Goal: Information Seeking & Learning: Learn about a topic

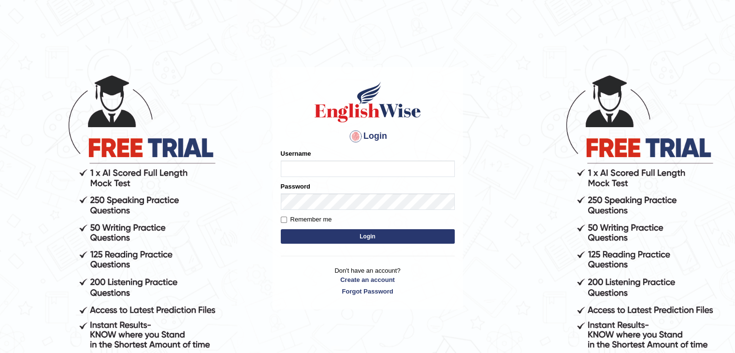
type input "ramsaran15"
click at [363, 238] on button "Login" at bounding box center [368, 236] width 174 height 14
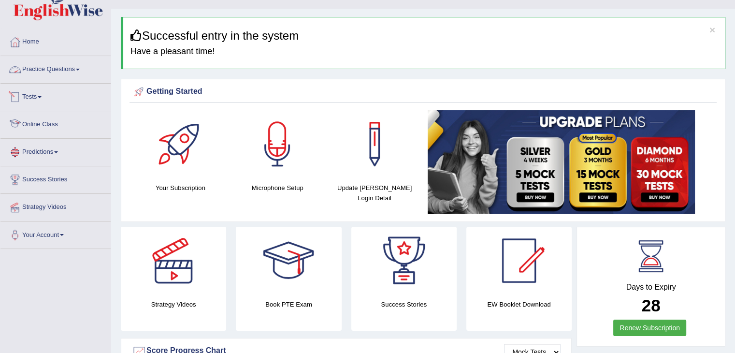
click at [61, 71] on link "Practice Questions" at bounding box center [55, 68] width 110 height 24
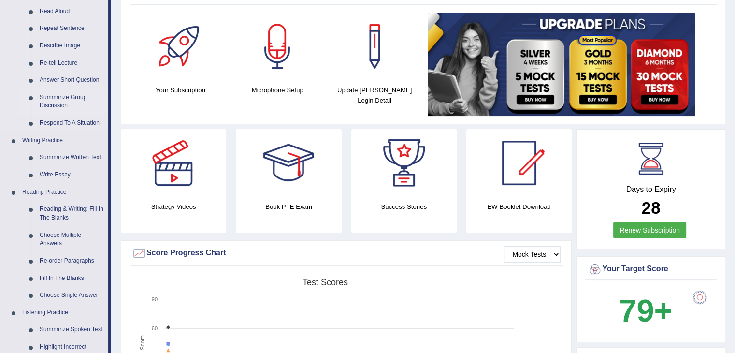
scroll to position [117, 0]
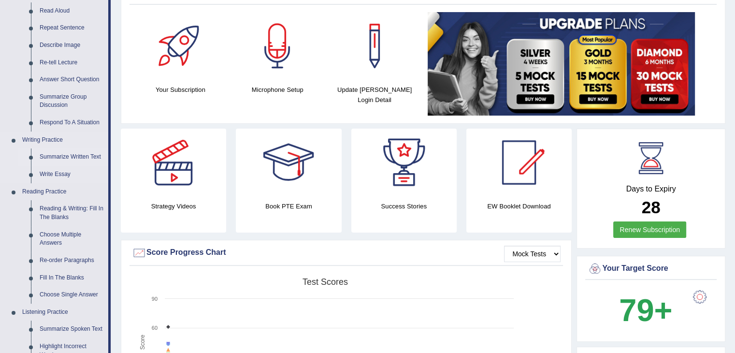
click at [62, 156] on link "Summarize Written Text" at bounding box center [71, 156] width 73 height 17
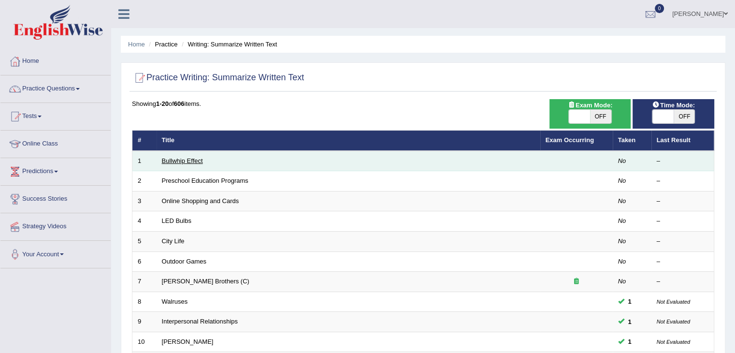
click at [191, 159] on link "Bullwhip Effect" at bounding box center [182, 160] width 41 height 7
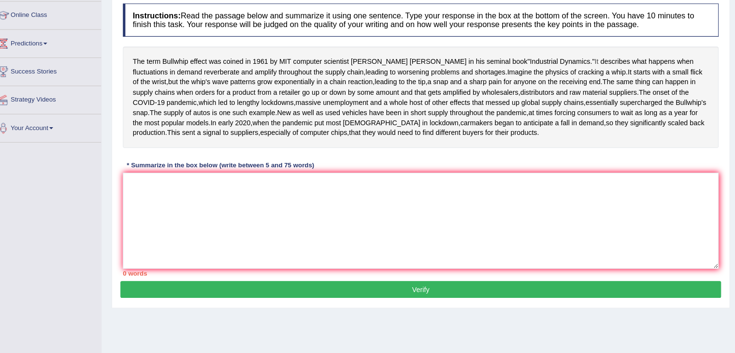
scroll to position [128, 0]
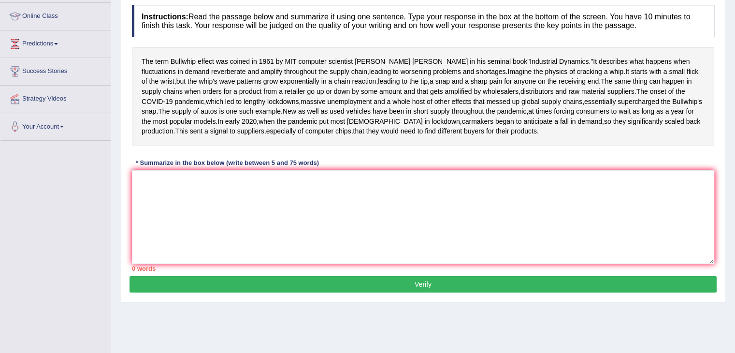
drag, startPoint x: 528, startPoint y: 55, endPoint x: 439, endPoint y: 74, distance: 91.3
click at [439, 74] on div "The term Bullwhip effect was coined in [DATE] by MIT computer scientist [PERSON…" at bounding box center [423, 96] width 582 height 99
drag, startPoint x: 439, startPoint y: 74, endPoint x: 418, endPoint y: 52, distance: 30.1
click at [418, 52] on div "The term Bullwhip effect was coined in 1961 by MIT computer scientist Jay Forre…" at bounding box center [423, 96] width 582 height 99
click at [366, 235] on textarea at bounding box center [423, 217] width 582 height 94
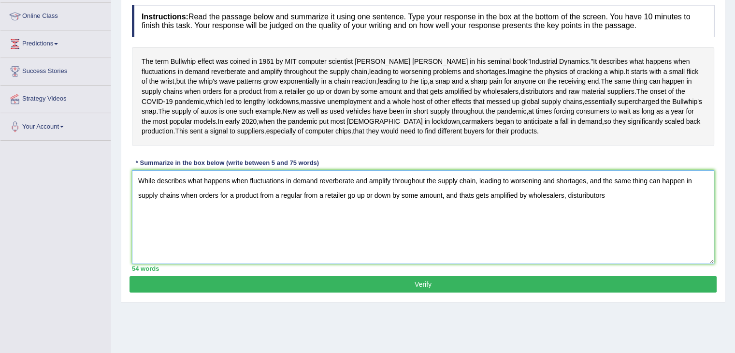
click at [582, 244] on textarea "While describes what happens when fluctuations in demand reverberate and amplif…" at bounding box center [423, 217] width 582 height 94
click at [619, 244] on textarea "While describes what happens when fluctuations in demand reverberate and amplif…" at bounding box center [423, 217] width 582 height 94
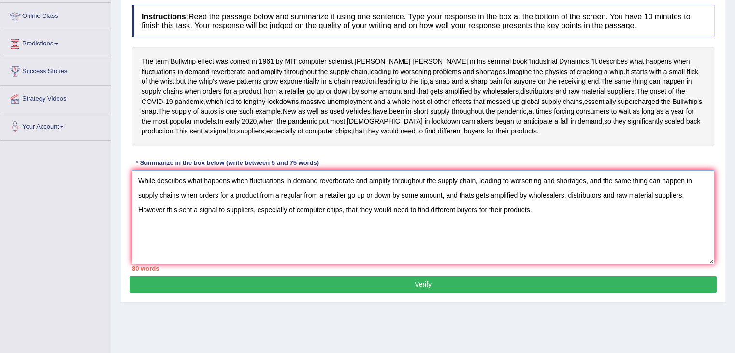
click at [306, 264] on textarea "While describes what happens when fluctuations in demand reverberate and amplif…" at bounding box center [423, 217] width 582 height 94
click at [441, 242] on textarea "While describes what happens when fluctuations in demand reverberate and amplif…" at bounding box center [423, 217] width 582 height 94
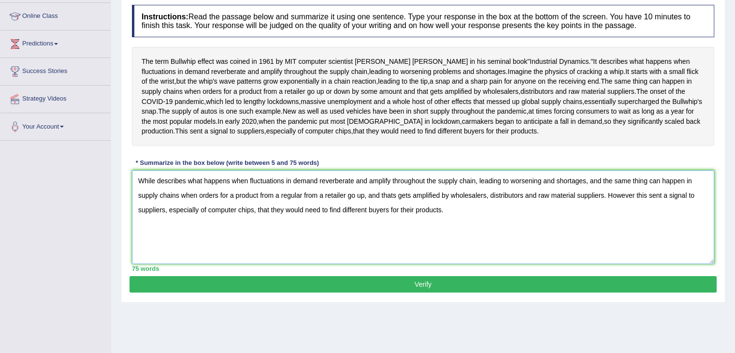
type textarea "While describes what happens when fluctuations in demand reverberate and amplif…"
click at [465, 292] on button "Verify" at bounding box center [422, 284] width 587 height 16
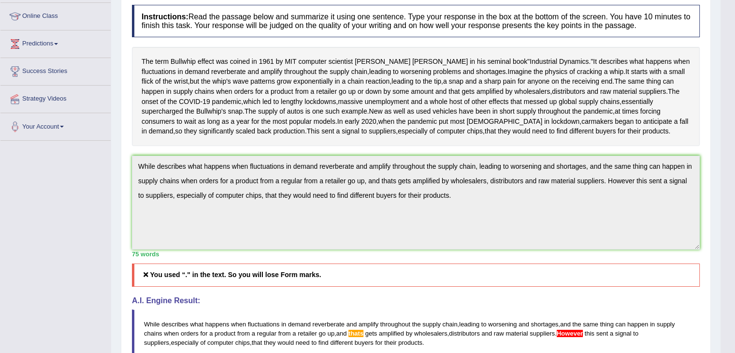
scroll to position [270, 0]
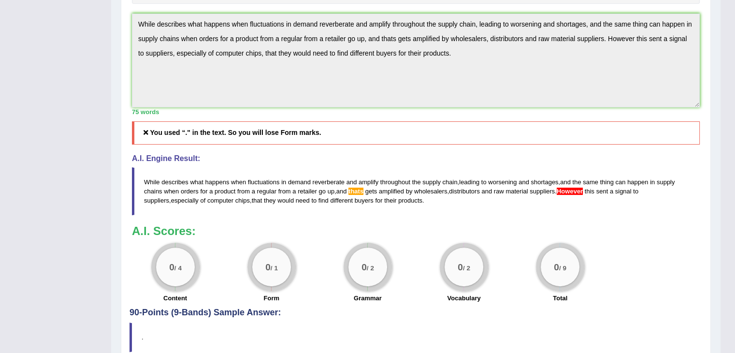
click at [456, 195] on span "distributors" at bounding box center [464, 190] width 31 height 7
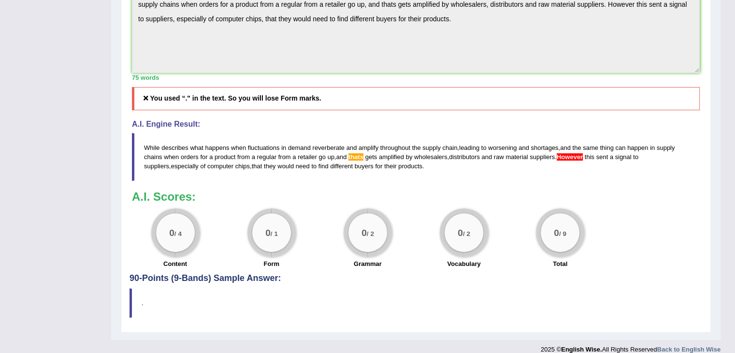
scroll to position [299, 0]
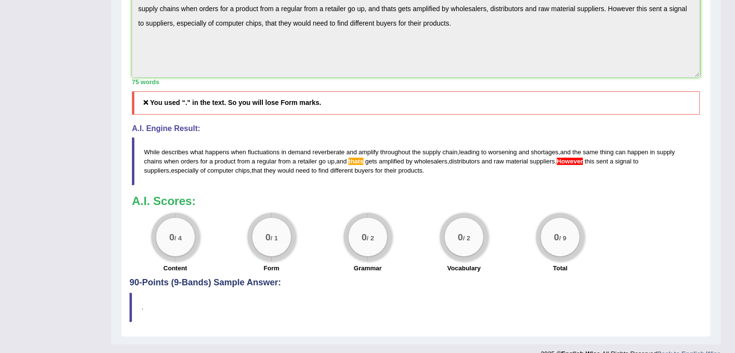
click at [398, 114] on h5 "You used “." in the text. So you will lose Form marks." at bounding box center [416, 102] width 568 height 23
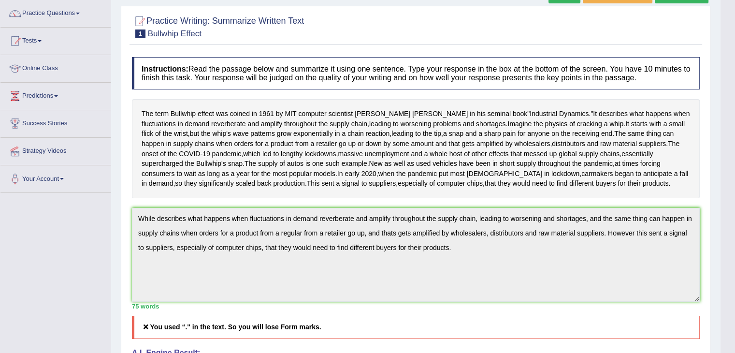
scroll to position [67, 0]
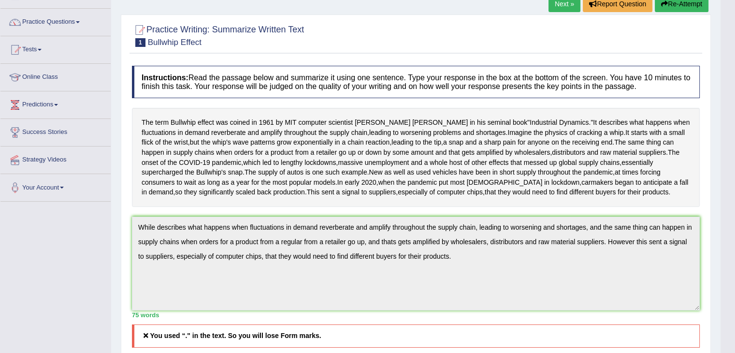
drag, startPoint x: 734, startPoint y: 111, endPoint x: 735, endPoint y: 103, distance: 7.9
click at [734, 103] on html "Toggle navigation Home Practice Questions Speaking Practice Read Aloud Repeat S…" at bounding box center [367, 109] width 735 height 353
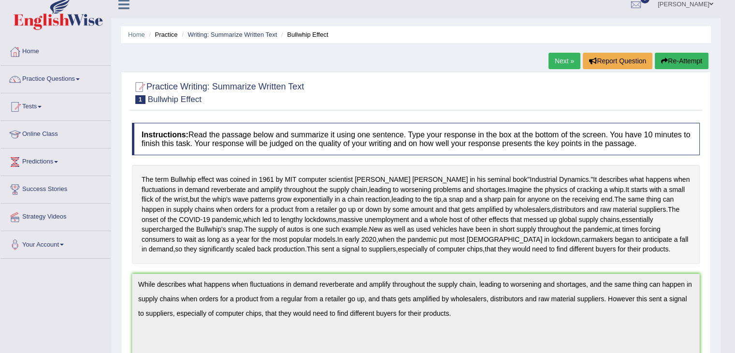
scroll to position [0, 0]
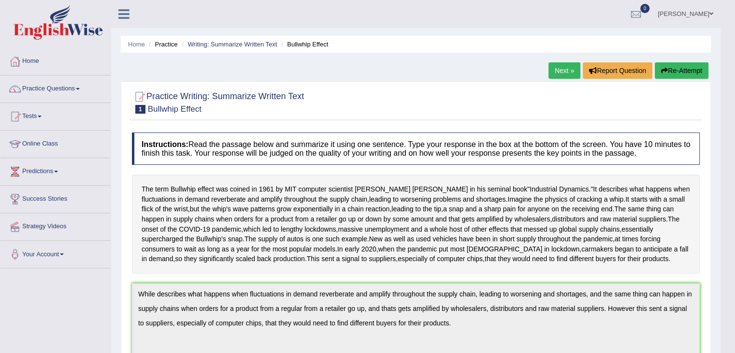
click at [678, 70] on button "Re-Attempt" at bounding box center [682, 70] width 54 height 16
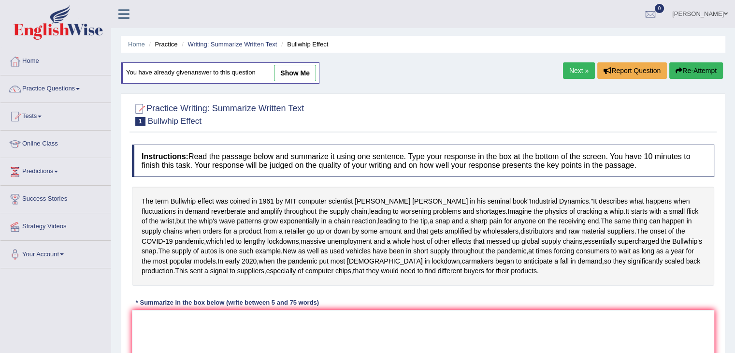
click at [298, 66] on link "show me" at bounding box center [295, 73] width 42 height 16
type textarea "While describes what happens when fluctuations in demand reverberate and amplif…"
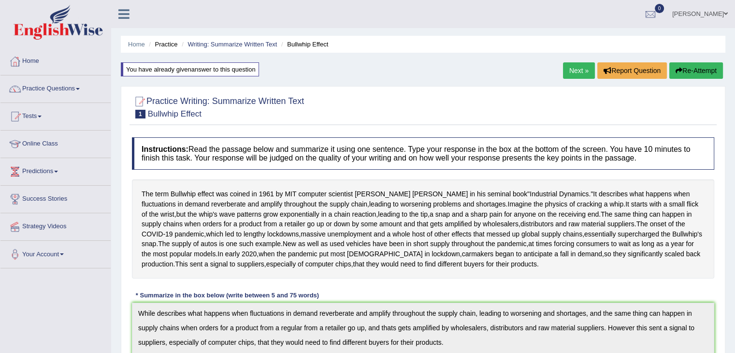
click at [699, 70] on button "Re-Attempt" at bounding box center [696, 70] width 54 height 16
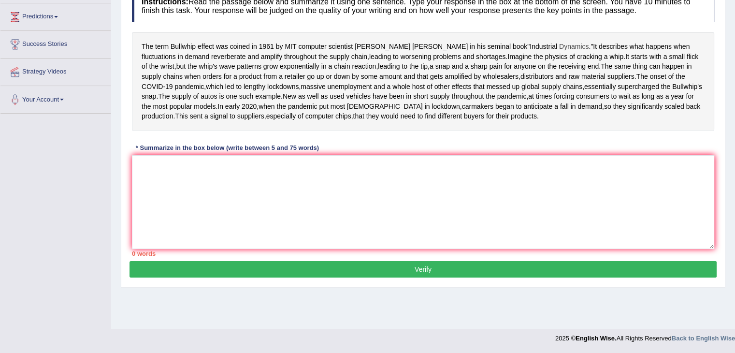
scroll to position [169, 0]
click at [457, 198] on textarea at bounding box center [423, 202] width 582 height 94
paste textarea "While describes what happens when fluctuations in demand reverberate and amplif…"
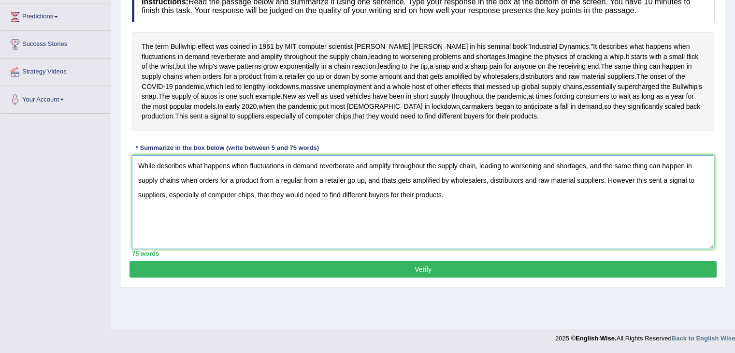
drag, startPoint x: 457, startPoint y: 198, endPoint x: 258, endPoint y: 231, distance: 202.3
click at [258, 231] on textarea "While describes what happens when fluctuations in demand reverberate and amplif…" at bounding box center [423, 202] width 582 height 94
click at [612, 212] on textarea "While describes what happens when fluctuations in demand reverberate and amplif…" at bounding box center [423, 202] width 582 height 94
click at [399, 213] on textarea "While describes what happens when fluctuations in demand reverberate and amplif…" at bounding box center [423, 202] width 582 height 94
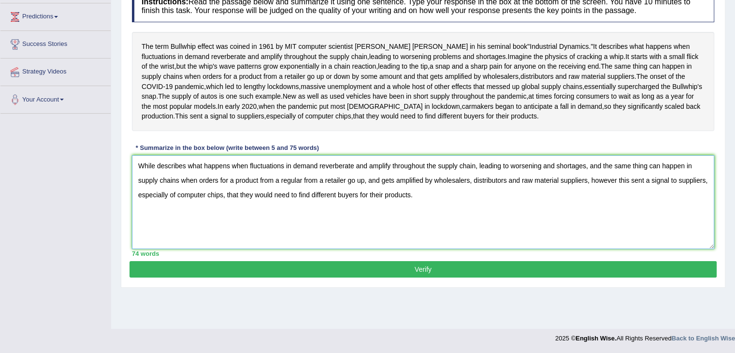
type textarea "While describes what happens when fluctuations in demand reverberate and amplif…"
click at [402, 277] on button "Verify" at bounding box center [422, 269] width 587 height 16
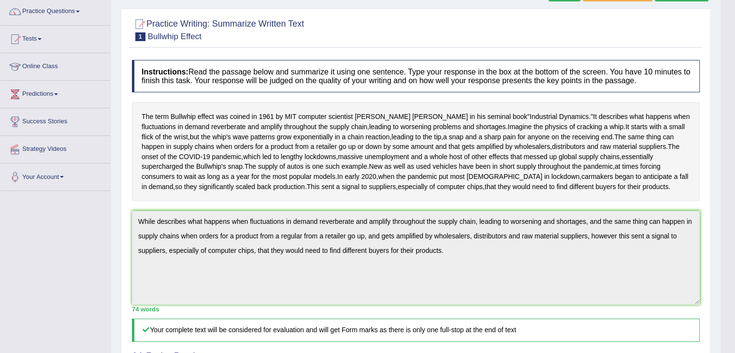
scroll to position [0, 0]
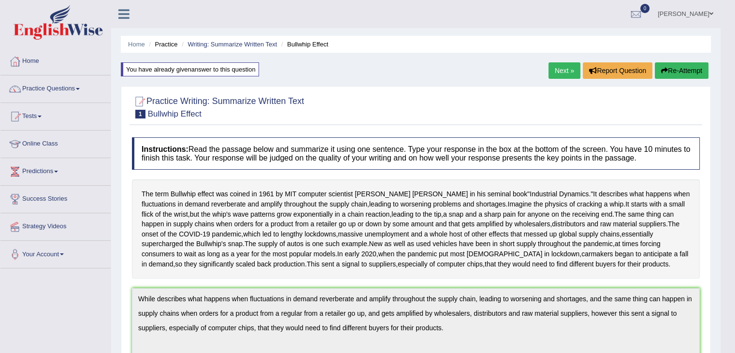
click at [563, 73] on link "Next »" at bounding box center [564, 70] width 32 height 16
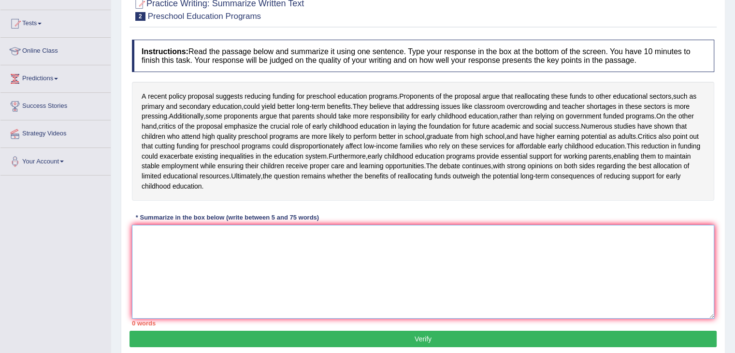
click at [230, 259] on textarea at bounding box center [423, 272] width 582 height 94
drag, startPoint x: 399, startPoint y: 95, endPoint x: 355, endPoint y: 105, distance: 45.7
click at [355, 105] on div "A recent policy proposal suggests reducing funding for preschool education prog…" at bounding box center [423, 141] width 582 height 119
click at [209, 260] on textarea at bounding box center [423, 272] width 582 height 94
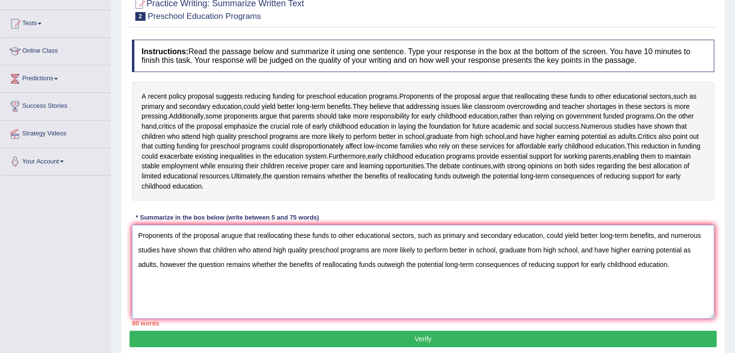
click at [157, 283] on textarea "Proponents of the proposal arugue that reallocating these funds to other educat…" at bounding box center [423, 272] width 582 height 94
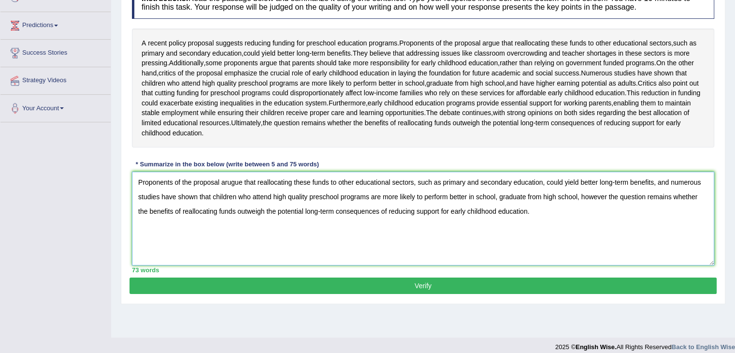
scroll to position [155, 0]
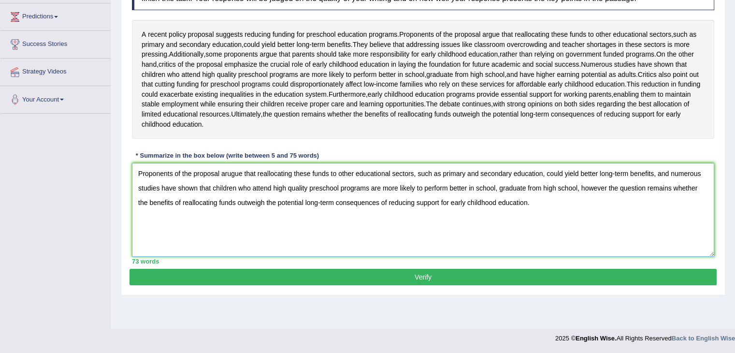
type textarea "Proponents of the proposal arugue that reallocating these funds to other educat…"
click at [421, 285] on button "Verify" at bounding box center [422, 277] width 587 height 16
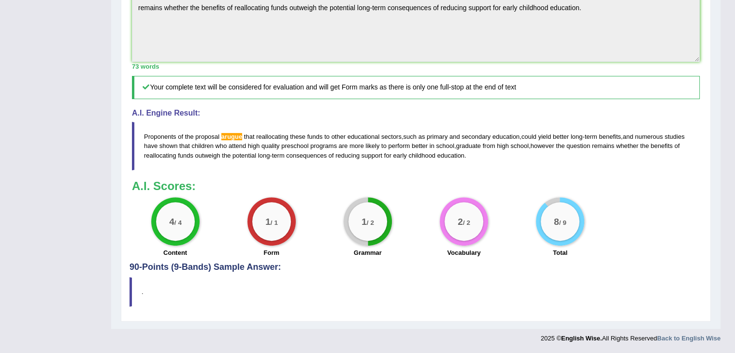
scroll to position [344, 0]
click at [421, 296] on blockquote "." at bounding box center [415, 291] width 572 height 29
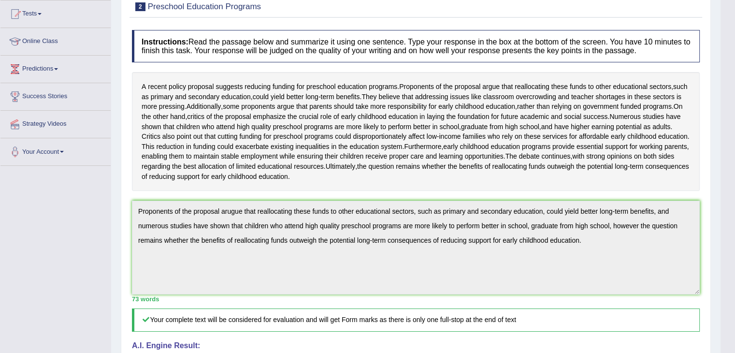
scroll to position [0, 0]
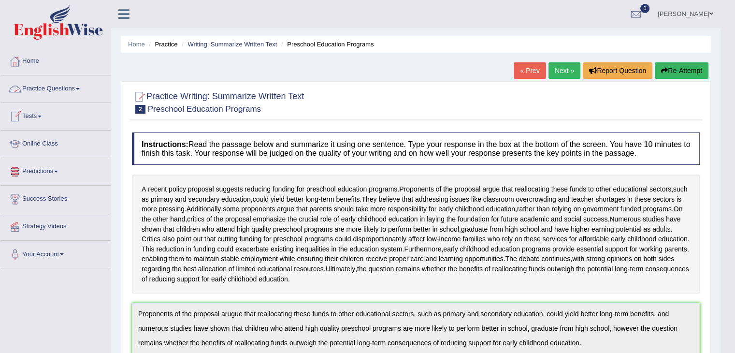
click at [80, 88] on span at bounding box center [78, 89] width 4 height 2
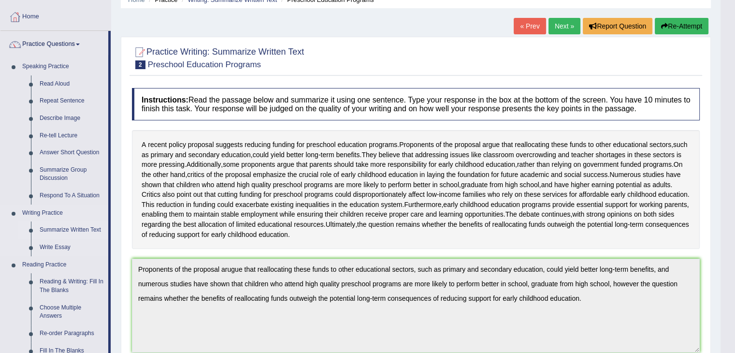
scroll to position [45, 0]
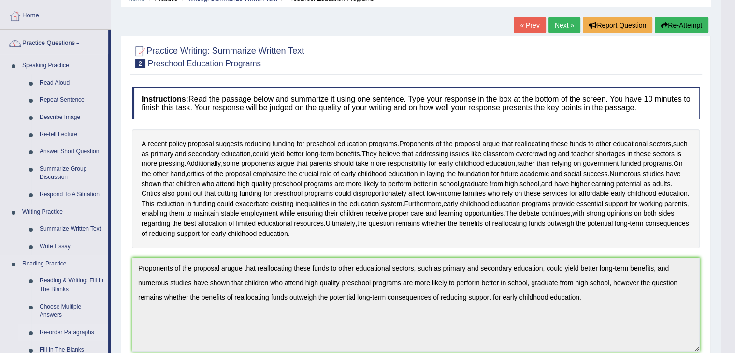
click at [76, 331] on link "Re-order Paragraphs" at bounding box center [71, 332] width 73 height 17
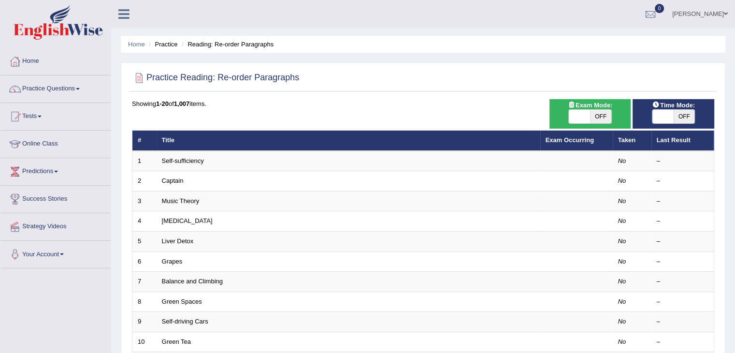
click at [174, 160] on link "Self-sufficiency" at bounding box center [183, 160] width 42 height 7
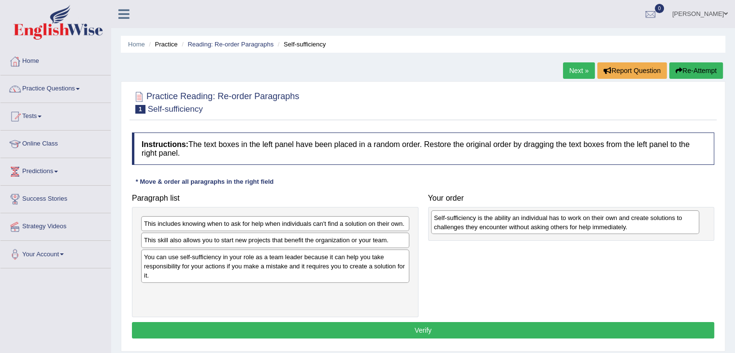
drag, startPoint x: 243, startPoint y: 294, endPoint x: 534, endPoint y: 220, distance: 299.6
click at [534, 220] on div "Self-sufficiency is the ability an individual has to work on their own and crea…" at bounding box center [565, 222] width 268 height 24
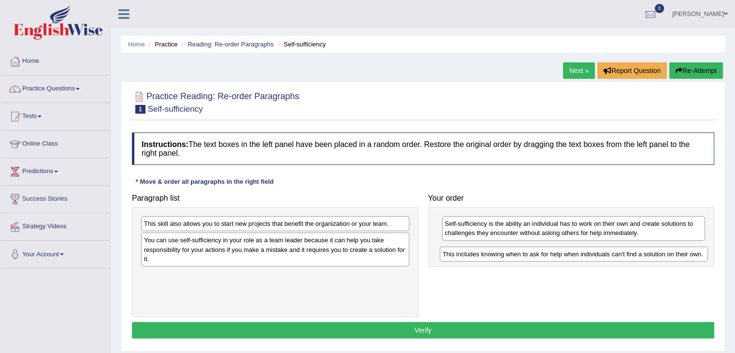
drag, startPoint x: 391, startPoint y: 222, endPoint x: 690, endPoint y: 252, distance: 300.1
click at [690, 252] on div "This includes knowing when to ask for help when individuals can't find a soluti…" at bounding box center [574, 253] width 268 height 15
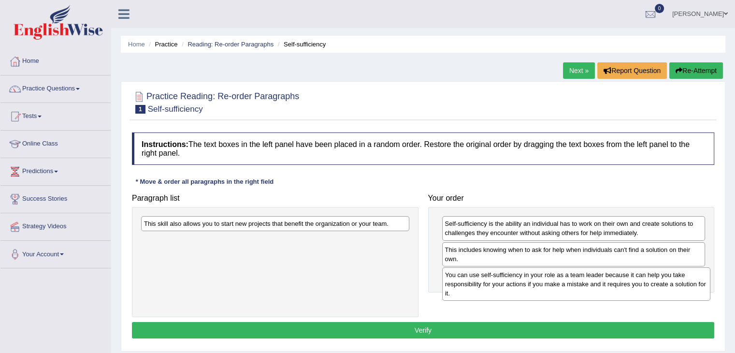
drag, startPoint x: 230, startPoint y: 246, endPoint x: 532, endPoint y: 281, distance: 303.4
click at [532, 281] on div "You can use self-sufficiency in your role as a team leader because it can help …" at bounding box center [576, 283] width 268 height 33
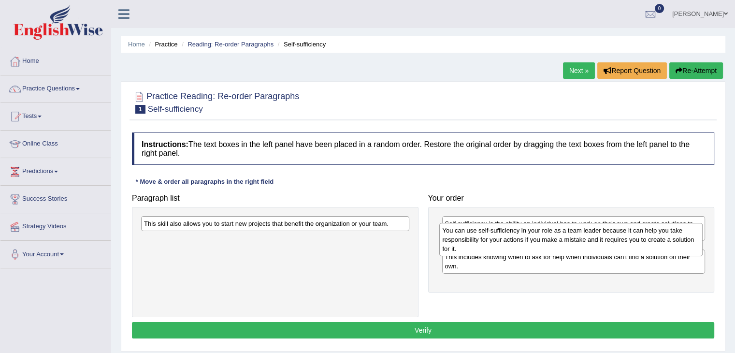
drag, startPoint x: 468, startPoint y: 281, endPoint x: 466, endPoint y: 236, distance: 44.5
click at [466, 236] on div "You can use self-sufficiency in your role as a team leader because it can help …" at bounding box center [570, 239] width 263 height 33
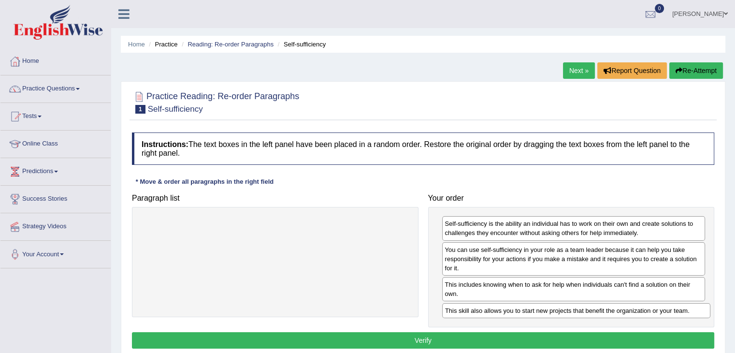
drag, startPoint x: 332, startPoint y: 224, endPoint x: 633, endPoint y: 311, distance: 312.8
click at [633, 311] on div "This skill also allows you to start new projects that benefit the organization …" at bounding box center [576, 310] width 268 height 15
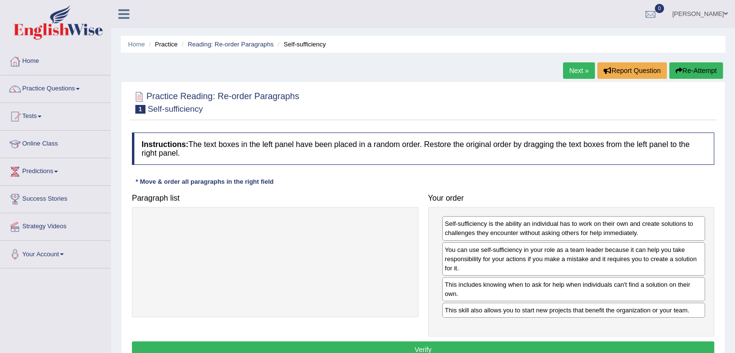
click at [508, 348] on button "Verify" at bounding box center [423, 349] width 582 height 16
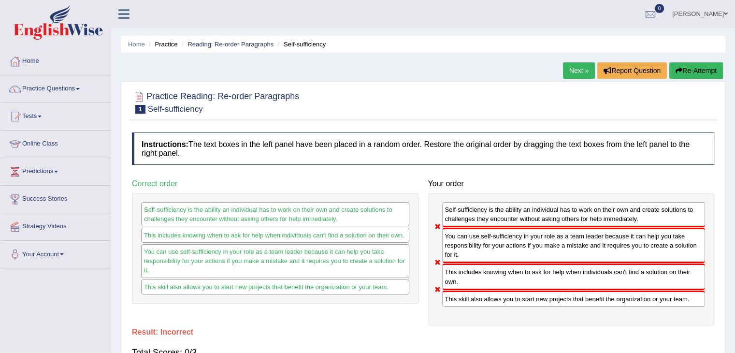
click at [681, 70] on button "Re-Attempt" at bounding box center [696, 70] width 54 height 16
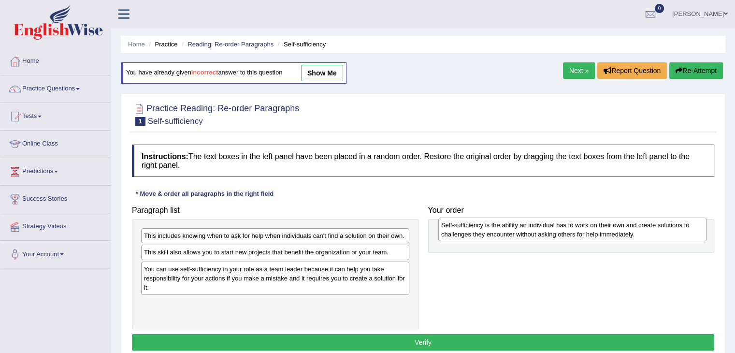
drag, startPoint x: 205, startPoint y: 311, endPoint x: 502, endPoint y: 234, distance: 306.7
click at [502, 234] on div "Self-sufficiency is the ability an individual has to work on their own and crea…" at bounding box center [572, 229] width 268 height 24
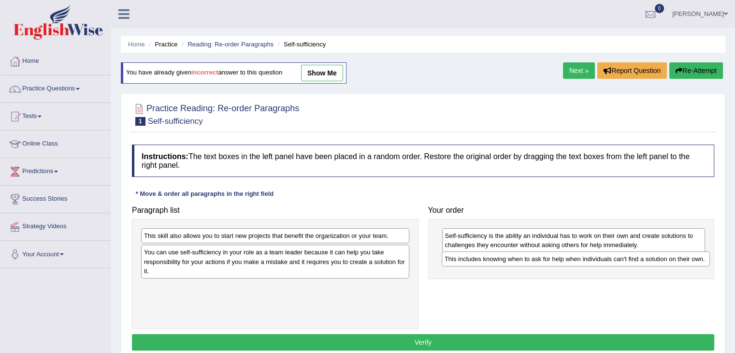
drag, startPoint x: 199, startPoint y: 234, endPoint x: 500, endPoint y: 257, distance: 301.3
click at [500, 257] on div "This includes knowing when to ask for help when individuals can't find a soluti…" at bounding box center [575, 258] width 268 height 15
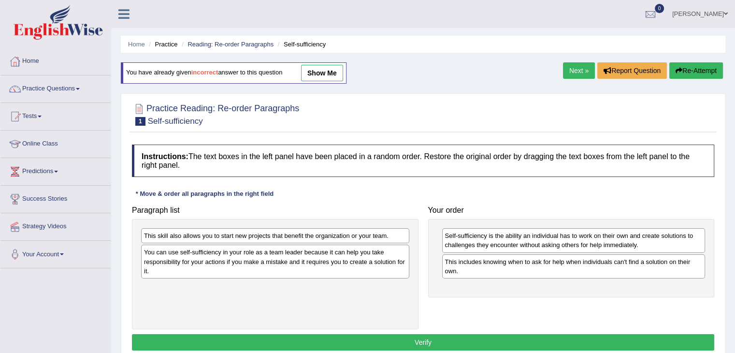
click at [303, 237] on div "This skill also allows you to start new projects that benefit the organization …" at bounding box center [275, 235] width 268 height 15
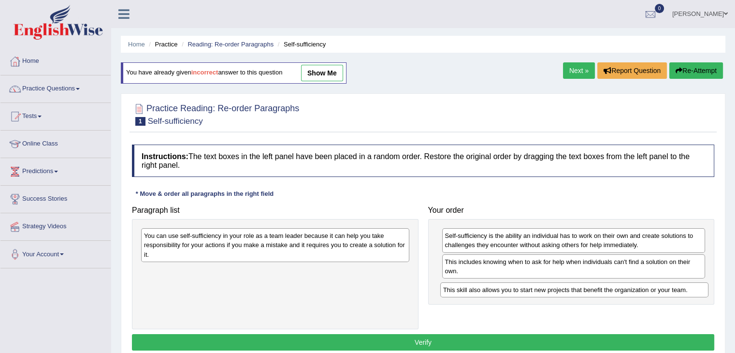
drag, startPoint x: 303, startPoint y: 237, endPoint x: 601, endPoint y: 291, distance: 302.8
click at [601, 291] on div "This skill also allows you to start new projects that benefit the organization …" at bounding box center [574, 289] width 268 height 15
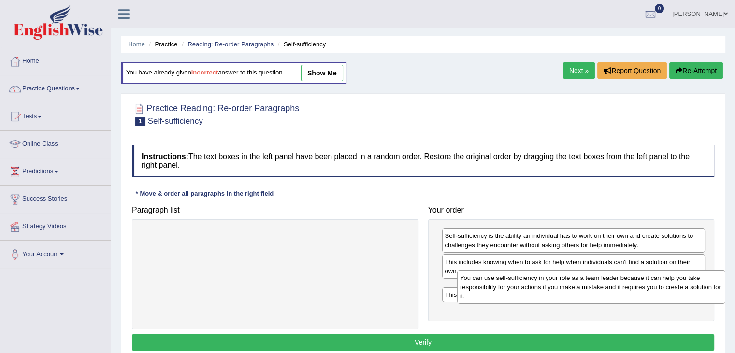
drag, startPoint x: 322, startPoint y: 241, endPoint x: 638, endPoint y: 283, distance: 318.7
click at [638, 283] on div "You can use self-sufficiency in your role as a team leader because it can help …" at bounding box center [591, 286] width 268 height 33
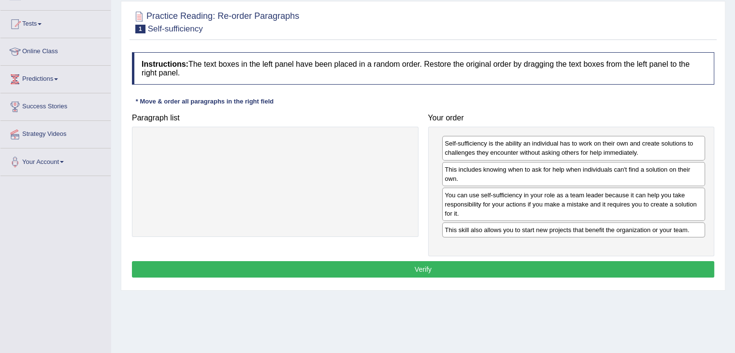
scroll to position [92, 0]
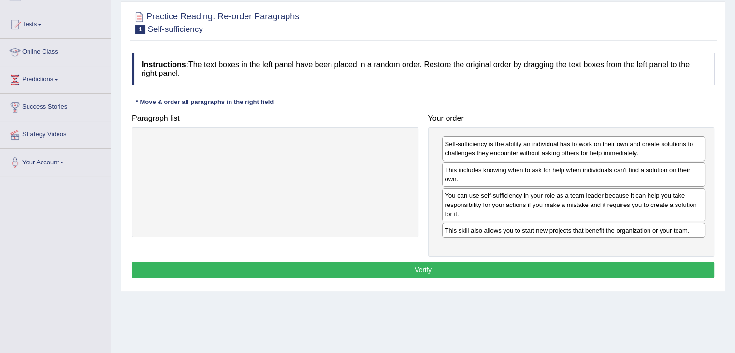
click at [419, 262] on button "Verify" at bounding box center [423, 269] width 582 height 16
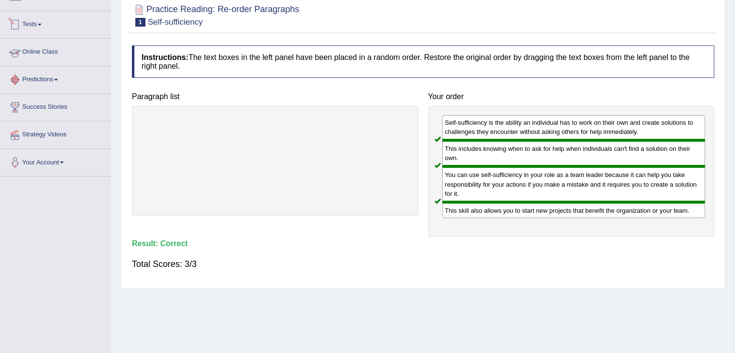
scroll to position [0, 0]
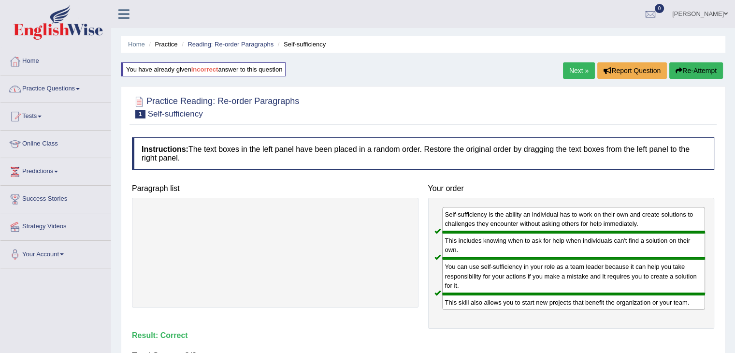
click at [62, 85] on link "Practice Questions" at bounding box center [55, 87] width 110 height 24
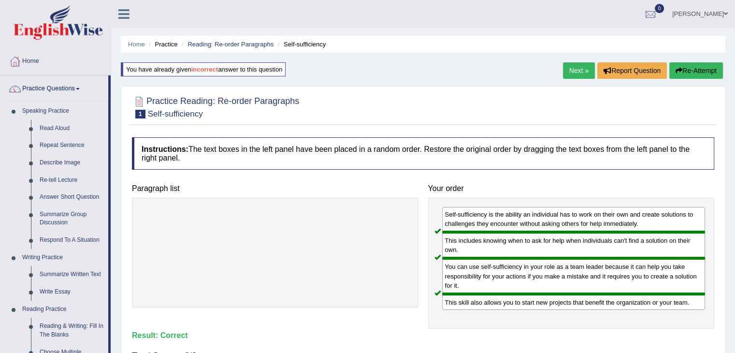
click at [57, 130] on link "Read Aloud" at bounding box center [71, 128] width 73 height 17
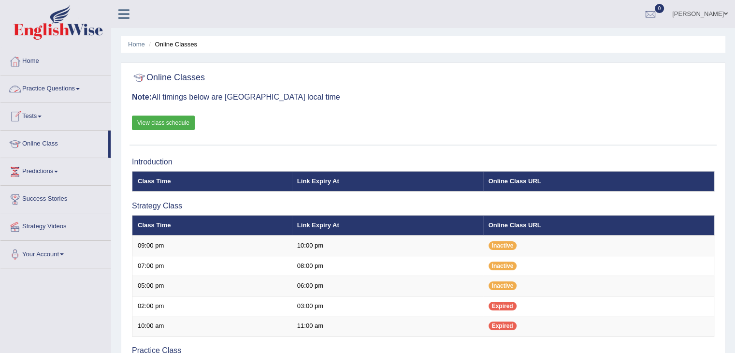
click at [55, 90] on link "Practice Questions" at bounding box center [55, 87] width 110 height 24
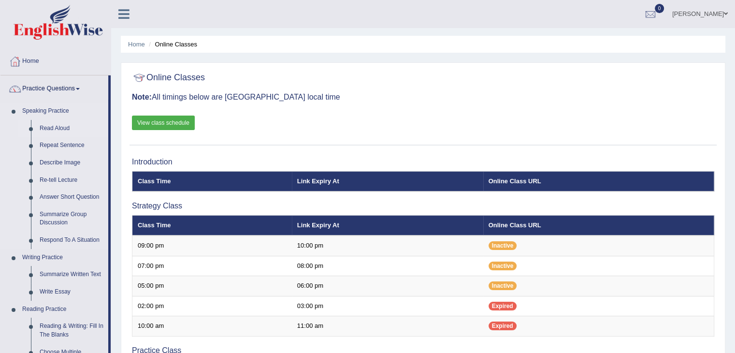
click at [52, 129] on link "Read Aloud" at bounding box center [71, 128] width 73 height 17
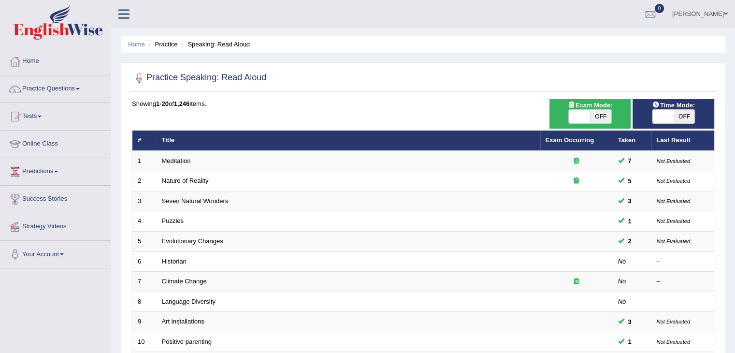
click at [172, 158] on link "Meditation" at bounding box center [176, 160] width 29 height 7
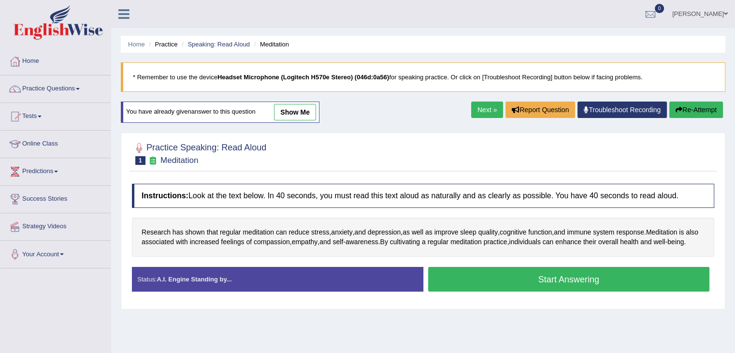
click at [528, 286] on button "Start Answering" at bounding box center [569, 279] width 282 height 25
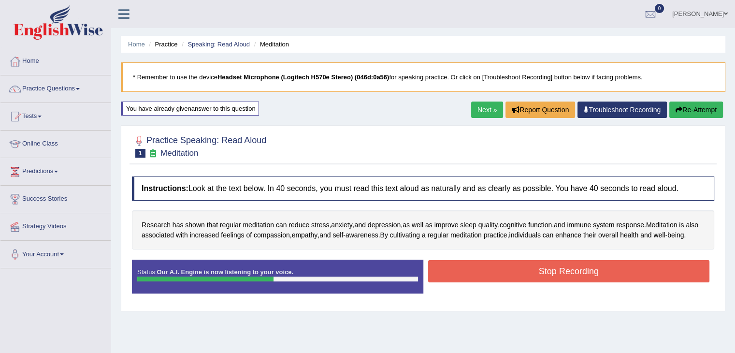
click at [528, 282] on button "Stop Recording" at bounding box center [569, 271] width 282 height 22
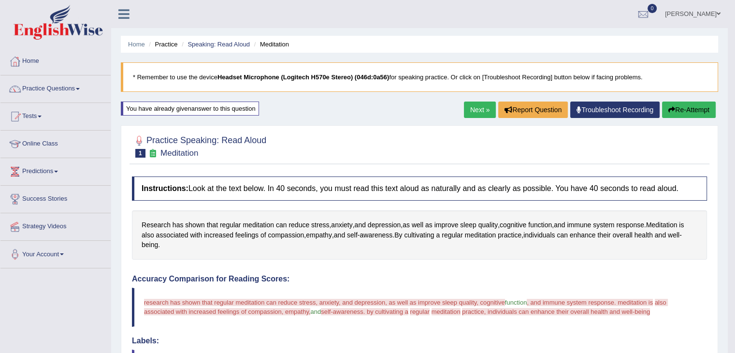
click at [687, 111] on button "Re-Attempt" at bounding box center [689, 109] width 54 height 16
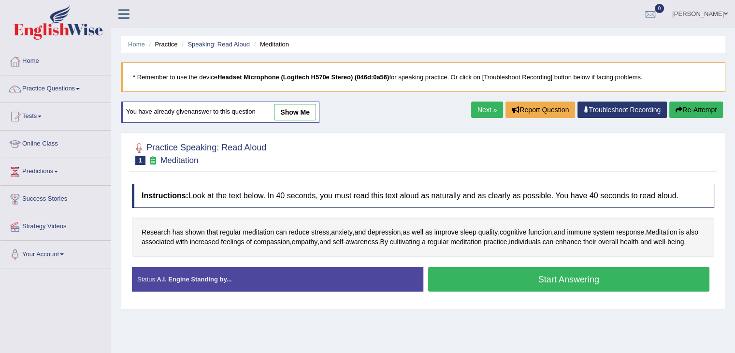
click at [535, 287] on button "Start Answering" at bounding box center [569, 279] width 282 height 25
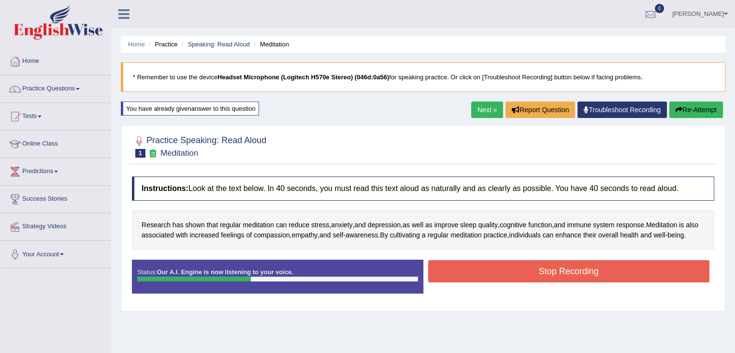
click at [535, 282] on button "Stop Recording" at bounding box center [569, 271] width 282 height 22
